Goal: Information Seeking & Learning: Learn about a topic

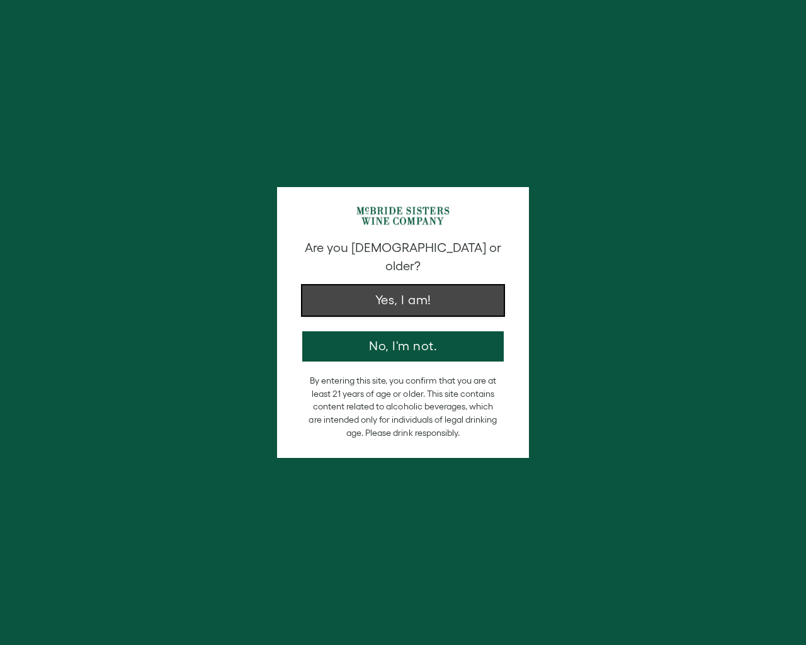
click at [401, 294] on button "Yes, I am!" at bounding box center [403, 300] width 202 height 30
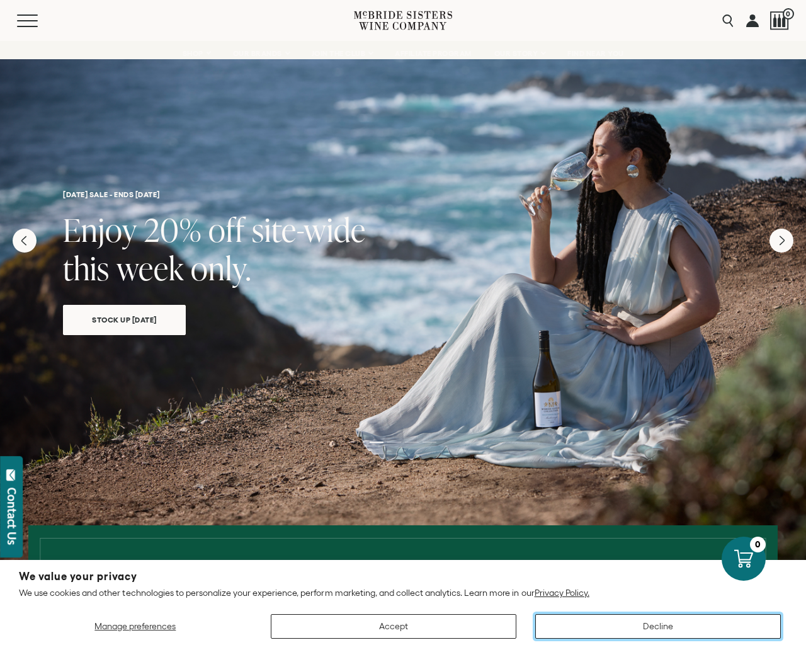
click at [662, 624] on button "Decline" at bounding box center [659, 626] width 246 height 25
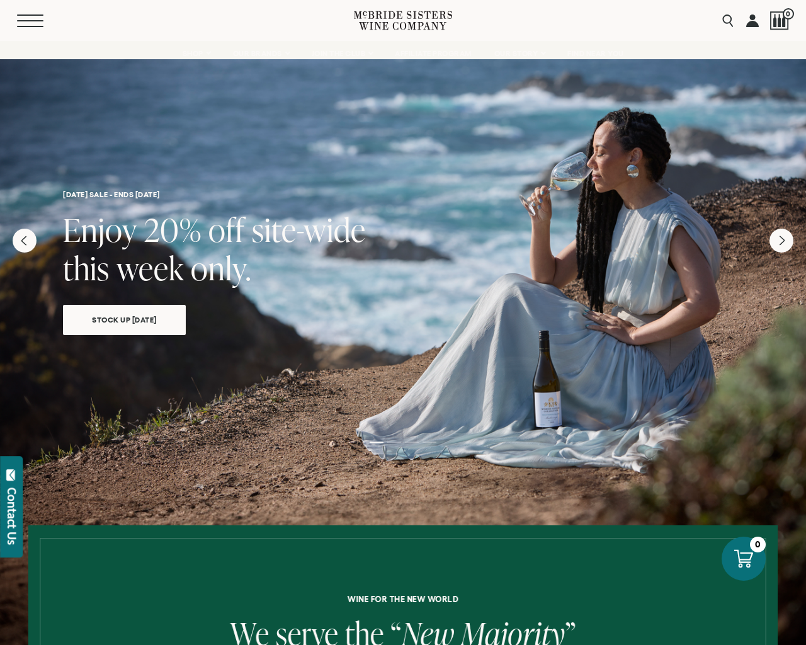
click at [34, 20] on span "Mobile Menu Trigger" at bounding box center [30, 20] width 26 height 1
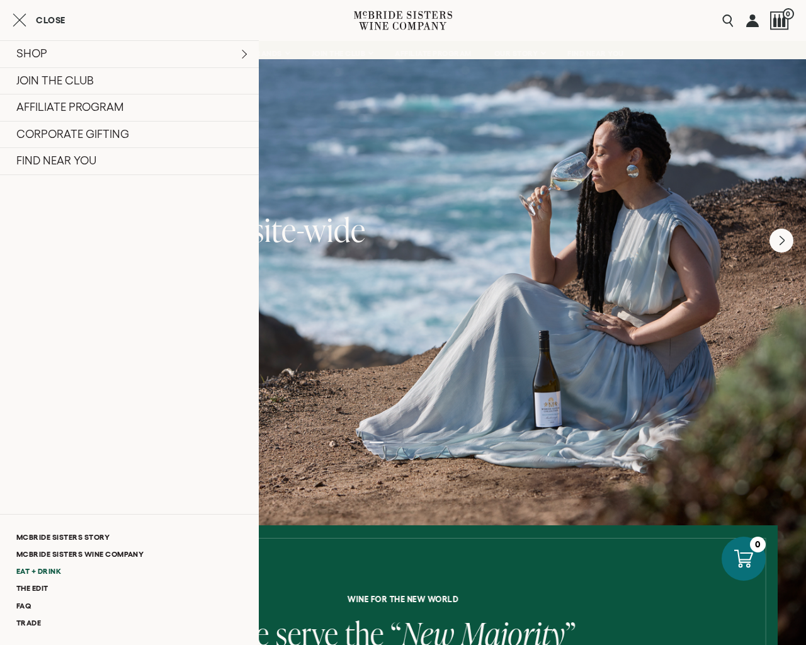
click at [28, 573] on link "Eat + Drink" at bounding box center [129, 571] width 259 height 17
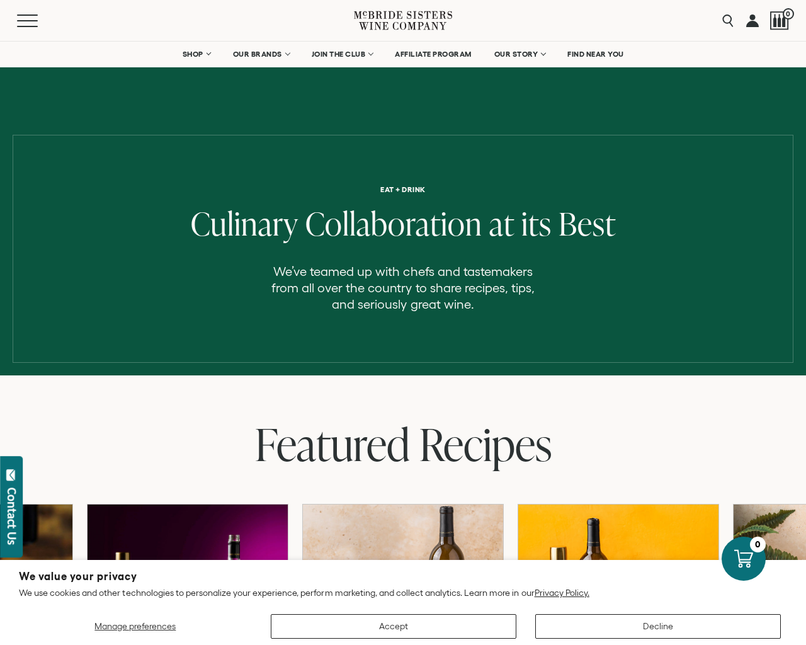
scroll to position [484, 0]
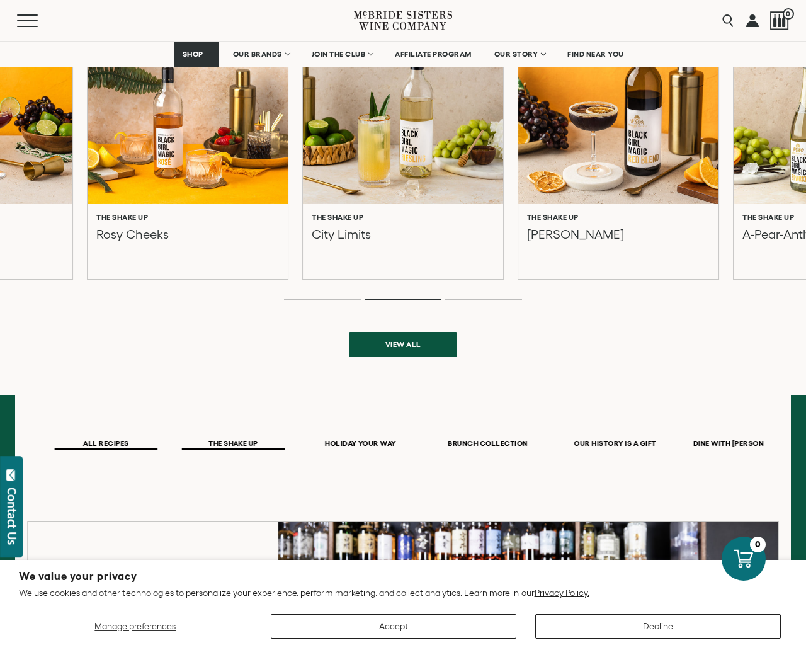
click at [226, 446] on span "THE SHAKE UP" at bounding box center [233, 444] width 103 height 11
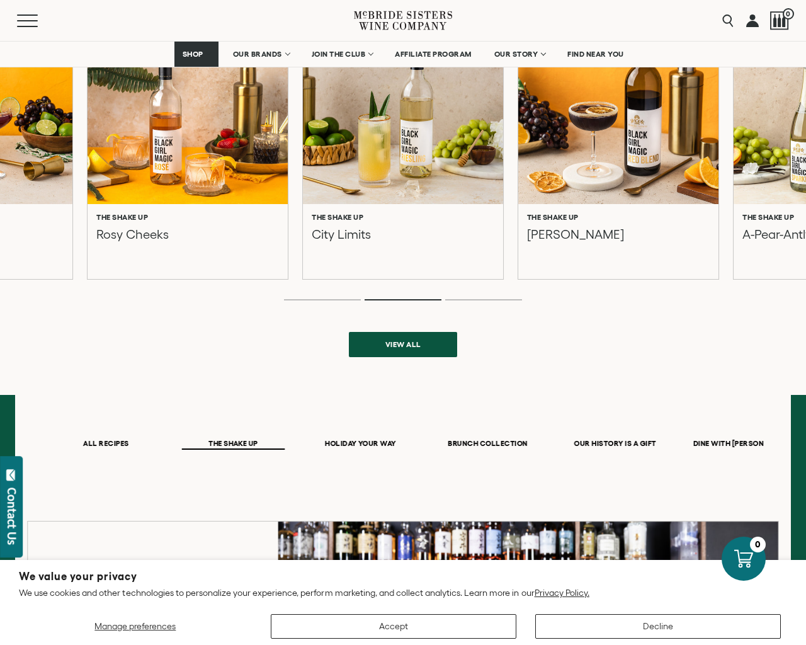
click at [123, 175] on div at bounding box center [187, 112] width 221 height 202
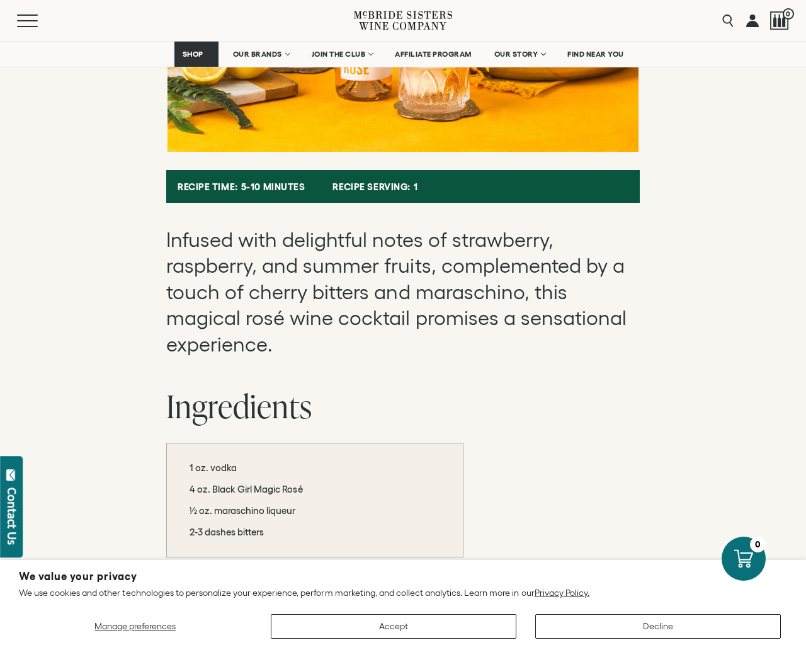
scroll to position [968, 0]
